Goal: Find specific page/section: Find specific page/section

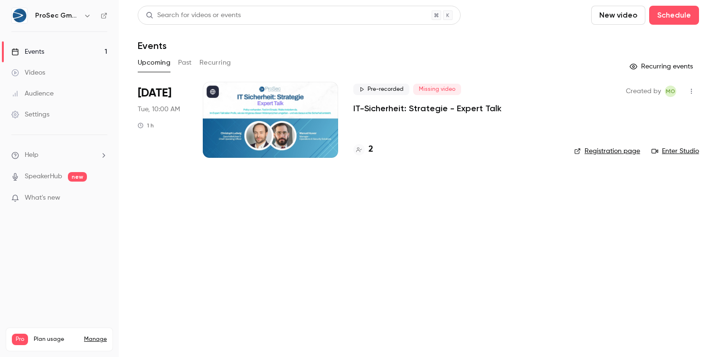
click at [303, 103] on div at bounding box center [270, 120] width 135 height 76
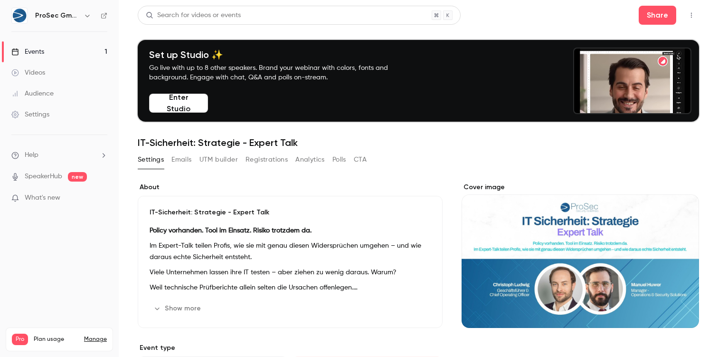
click at [67, 11] on h6 "ProSec GmbH" at bounding box center [57, 15] width 45 height 9
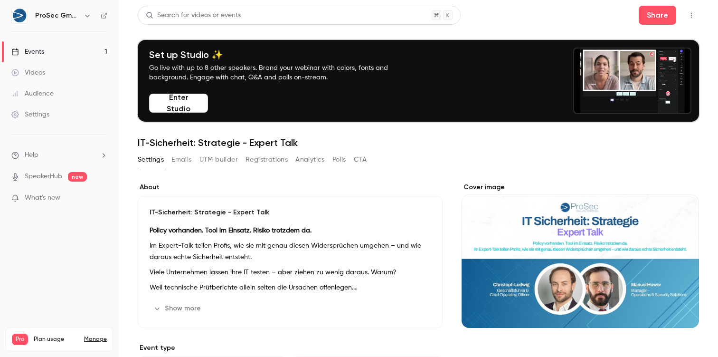
click at [87, 15] on icon "button" at bounding box center [87, 16] width 4 height 2
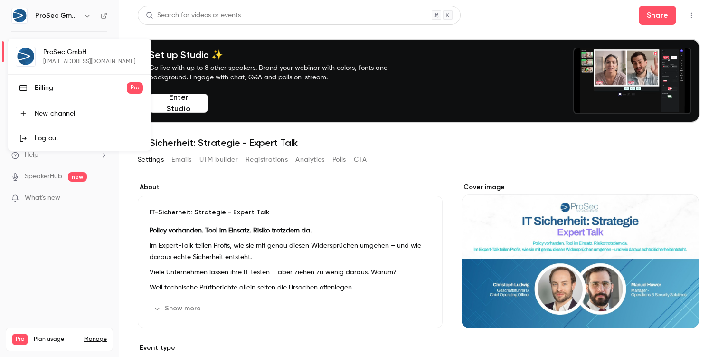
click at [87, 15] on div at bounding box center [359, 178] width 718 height 357
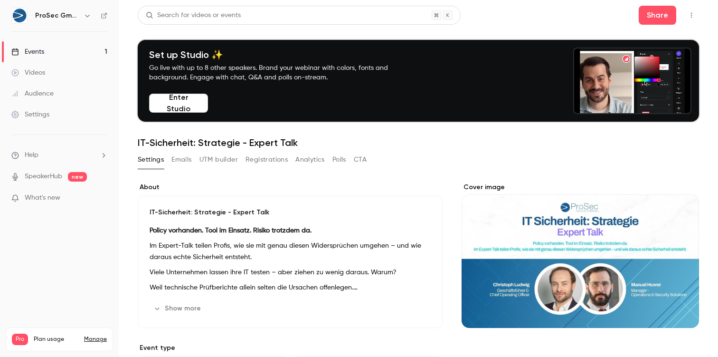
click at [255, 161] on button "Registrations" at bounding box center [266, 159] width 42 height 15
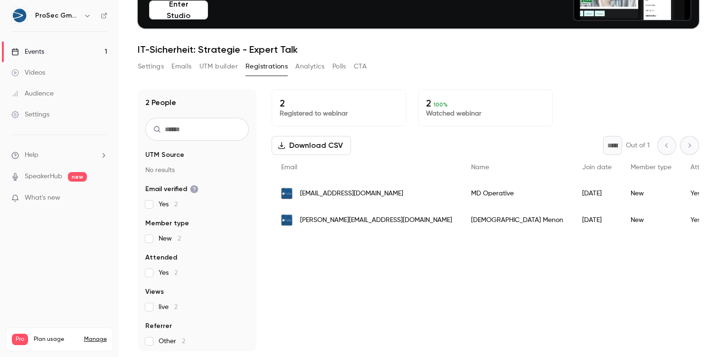
click at [307, 64] on button "Analytics" at bounding box center [309, 66] width 29 height 15
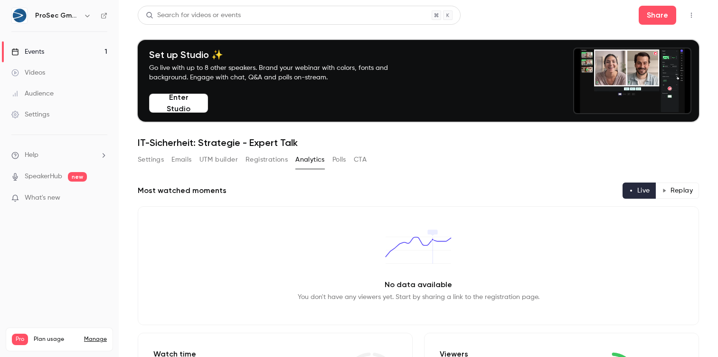
click at [337, 157] on button "Polls" at bounding box center [339, 159] width 14 height 15
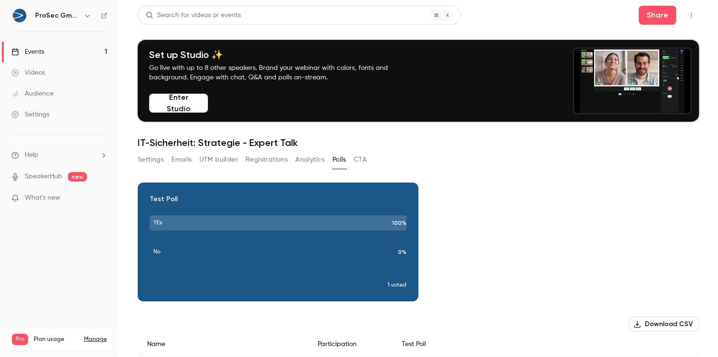
scroll to position [53, 0]
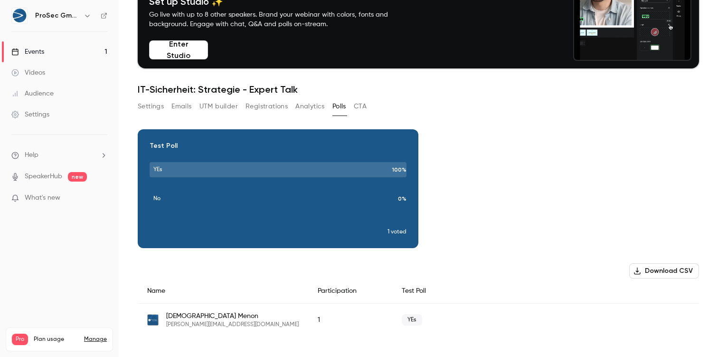
click at [361, 107] on button "CTA" at bounding box center [360, 106] width 13 height 15
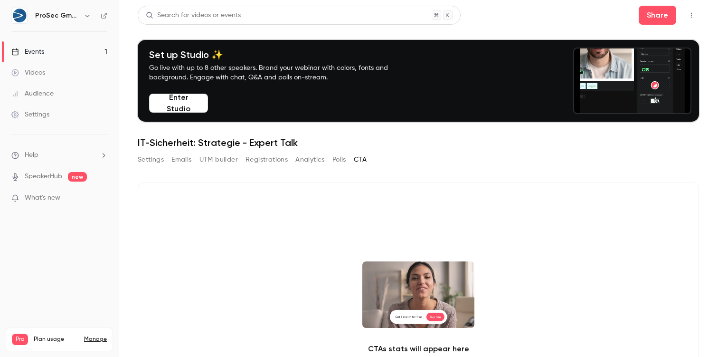
click at [151, 151] on div "Search for videos or events Share Set up Studio ✨ Go live with up to 8 other sp…" at bounding box center [418, 241] width 561 height 471
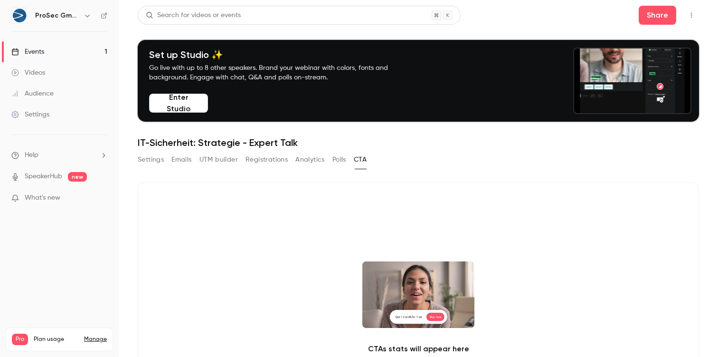
click at [151, 154] on button "Settings" at bounding box center [151, 159] width 26 height 15
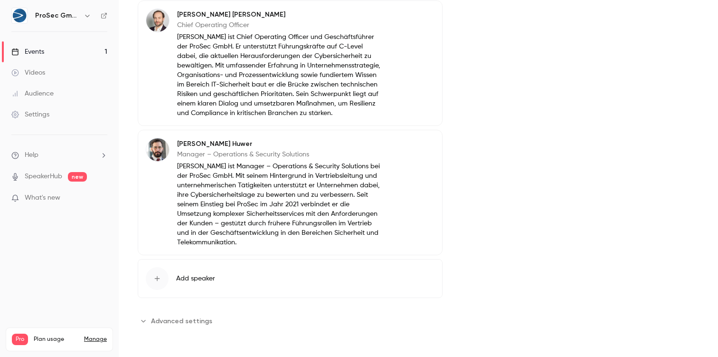
scroll to position [51, 0]
